Goal: Transaction & Acquisition: Purchase product/service

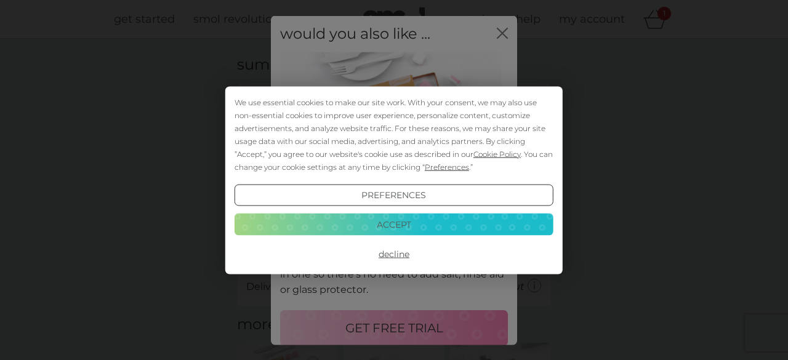
click at [391, 252] on button "Decline" at bounding box center [394, 254] width 319 height 22
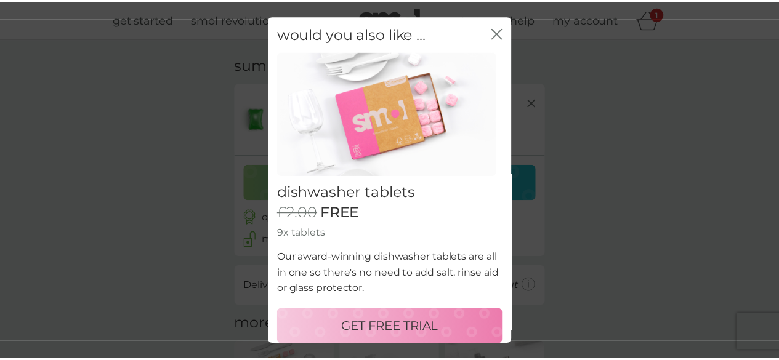
scroll to position [8, 0]
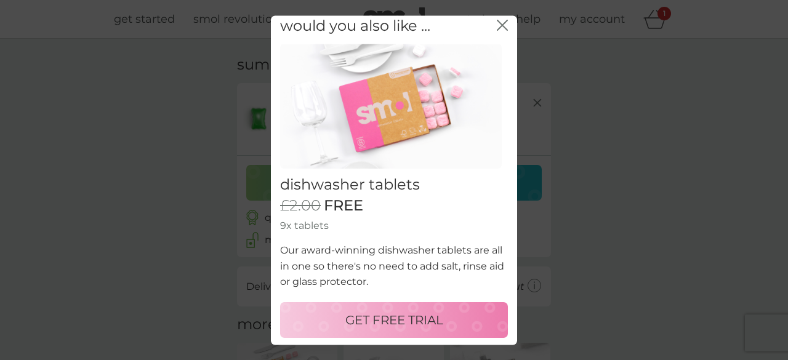
click at [408, 314] on p "GET FREE TRIAL" at bounding box center [395, 320] width 98 height 20
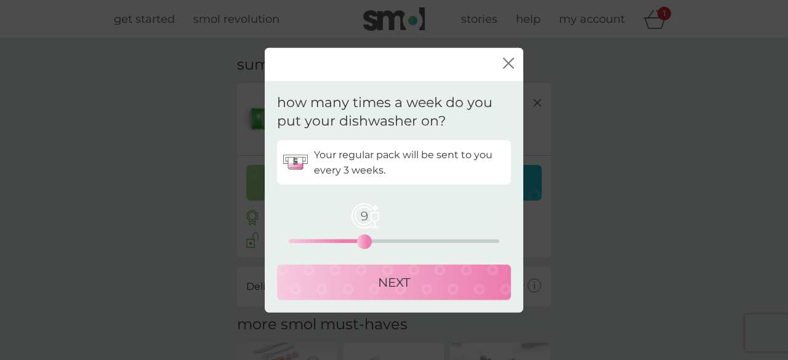
click at [363, 241] on div "9 0 12.5 25" at bounding box center [394, 242] width 211 height 4
click at [318, 232] on div "9 0 12.5 25" at bounding box center [394, 225] width 211 height 50
click at [320, 240] on div "4 0 12.5 25" at bounding box center [394, 242] width 211 height 4
click at [376, 273] on div "NEXT" at bounding box center [394, 283] width 209 height 20
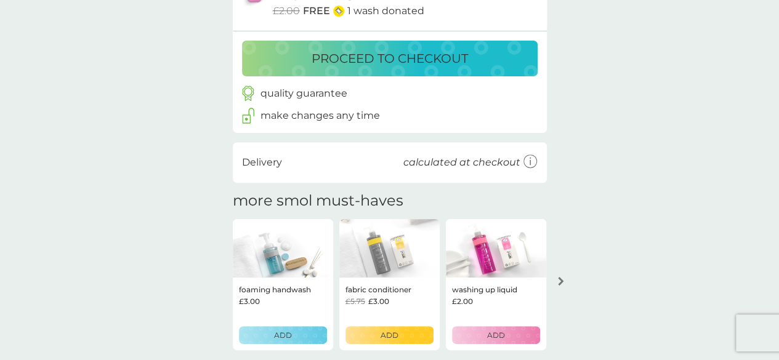
scroll to position [207, 0]
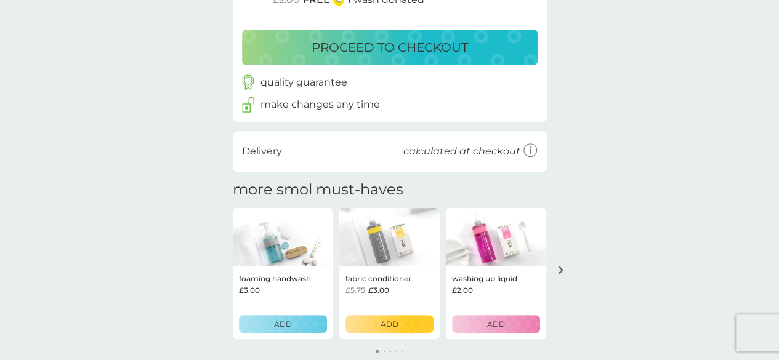
click at [484, 59] on button "proceed to checkout" at bounding box center [390, 48] width 296 height 36
